Goal: Transaction & Acquisition: Purchase product/service

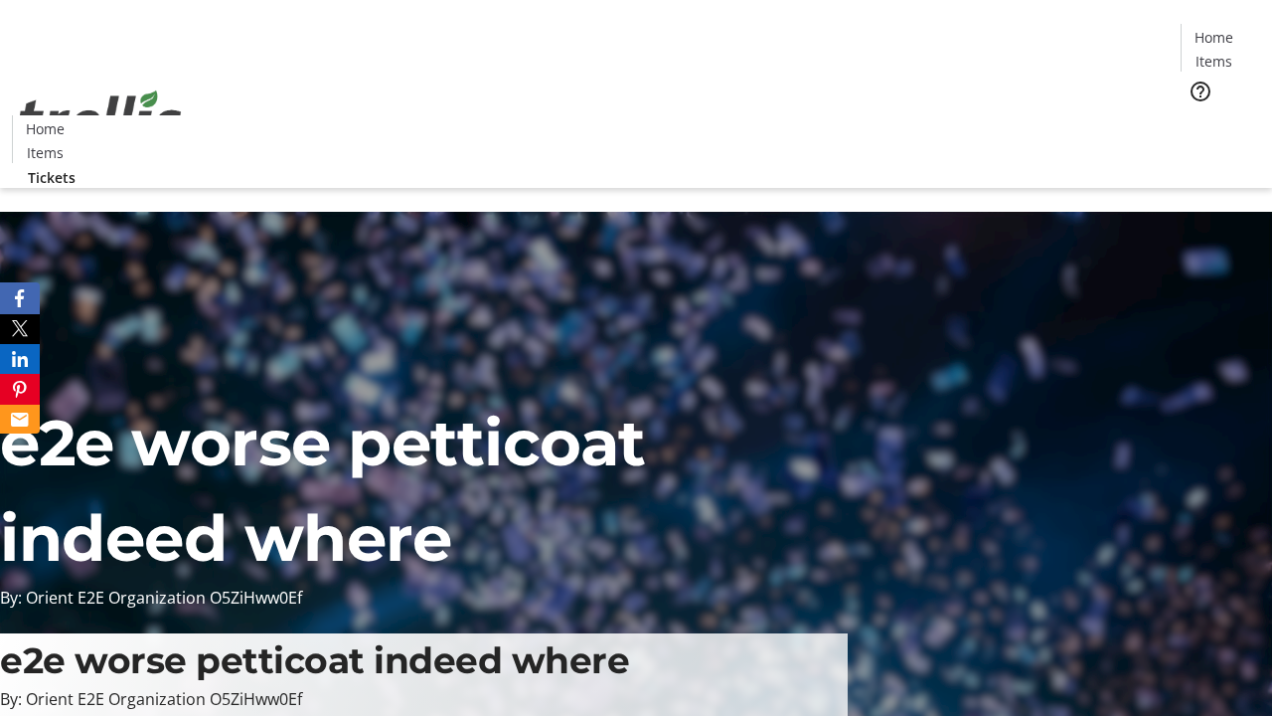
click at [1197, 115] on span "Tickets" at bounding box center [1221, 125] width 48 height 21
